Goal: Task Accomplishment & Management: Complete application form

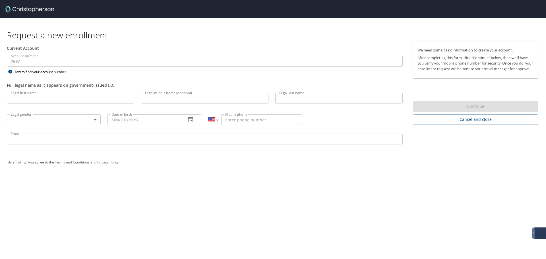
select select "US"
click at [74, 102] on input "Legal first name" at bounding box center [70, 98] width 127 height 11
type input "Shacolbe"
type input "Iniki"
type input "Bradford"
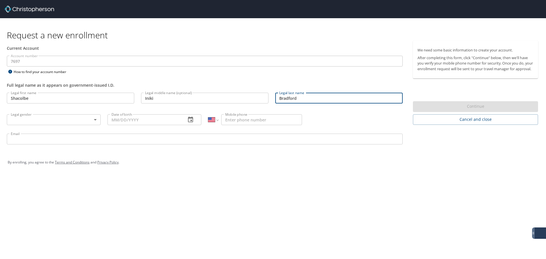
click at [78, 121] on body "Request a new enrollment Current Account Account number 7697 Account number How…" at bounding box center [273, 129] width 546 height 259
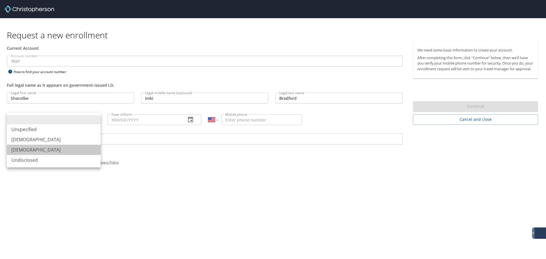
click at [55, 149] on li "[DEMOGRAPHIC_DATA]" at bounding box center [54, 150] width 94 height 10
type input "[DEMOGRAPHIC_DATA]"
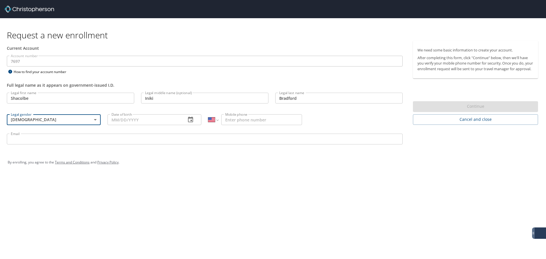
click at [146, 122] on input "Date of birth" at bounding box center [144, 119] width 74 height 11
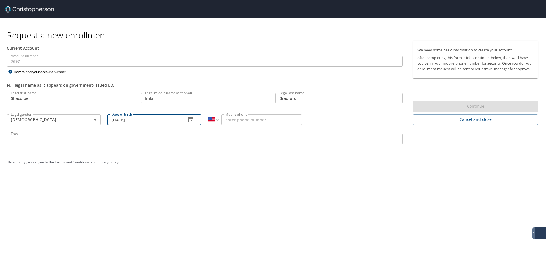
type input "[DATE]"
click at [285, 116] on input "Mobile phone" at bounding box center [261, 119] width 81 height 11
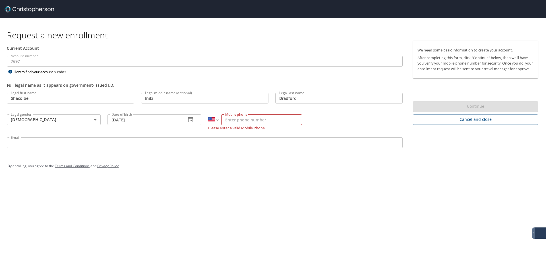
click at [286, 117] on input "Mobile phone" at bounding box center [261, 119] width 81 height 11
paste input "[PHONE_NUMBER]"
type input "[PHONE_NUMBER]"
click at [200, 137] on input "Email" at bounding box center [205, 139] width 396 height 11
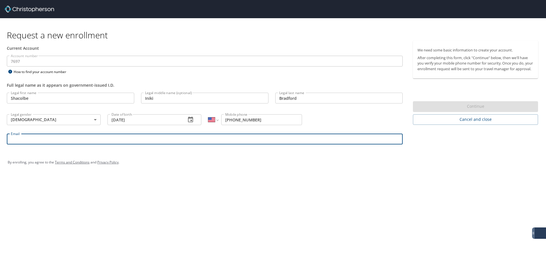
paste input "[EMAIL_ADDRESS][DOMAIN_NAME]"
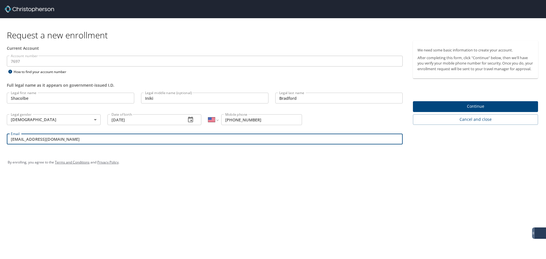
type input "[EMAIL_ADDRESS][DOMAIN_NAME]"
click at [475, 211] on div "Request a new enrollment Current Account Account number 7697 Account number How…" at bounding box center [273, 129] width 546 height 259
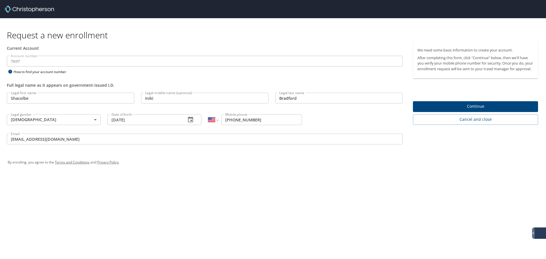
click at [489, 110] on span "Continue" at bounding box center [475, 106] width 116 height 7
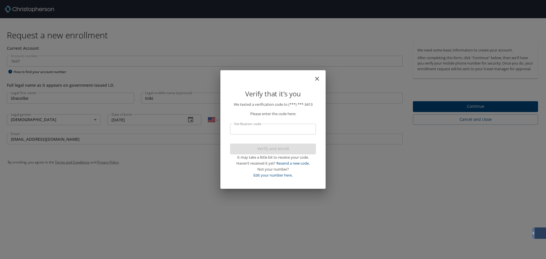
click at [279, 130] on input "Verification code" at bounding box center [273, 129] width 86 height 11
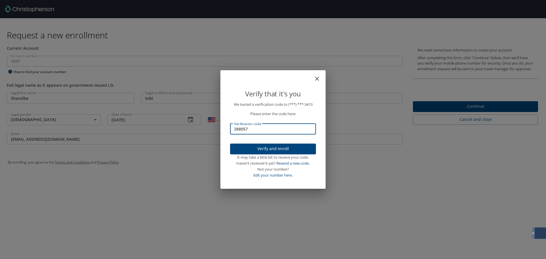
type input "288057"
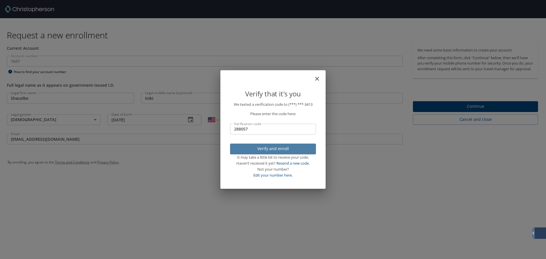
click at [285, 151] on span "Verify and enroll" at bounding box center [273, 148] width 77 height 7
